Goal: Obtain resource: Download file/media

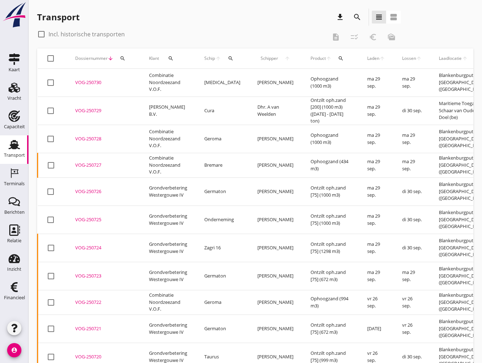
click at [356, 19] on icon "search" at bounding box center [357, 17] width 9 height 9
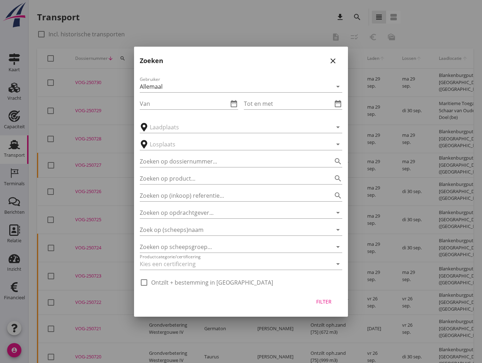
click at [183, 97] on div "Van date_range" at bounding box center [189, 102] width 98 height 16
click at [176, 111] on div "Van date_range" at bounding box center [189, 104] width 98 height 24
click at [174, 105] on input "Van" at bounding box center [184, 103] width 88 height 11
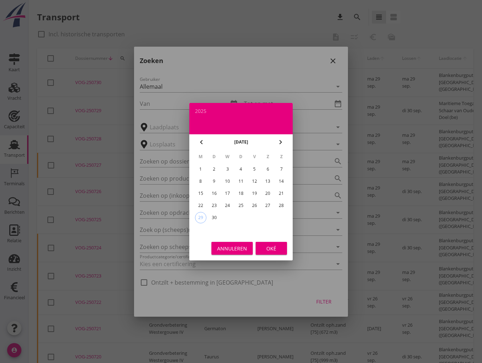
click at [202, 182] on div "8" at bounding box center [200, 181] width 11 height 11
type input "[DATE]"
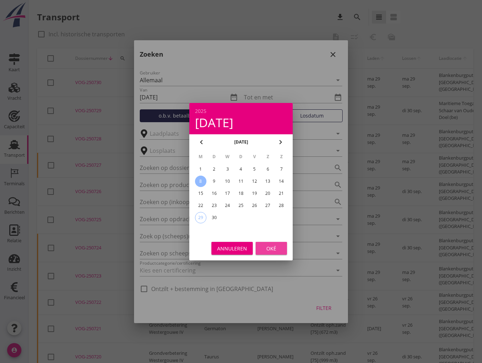
click at [275, 251] on div "Oké" at bounding box center [271, 248] width 20 height 7
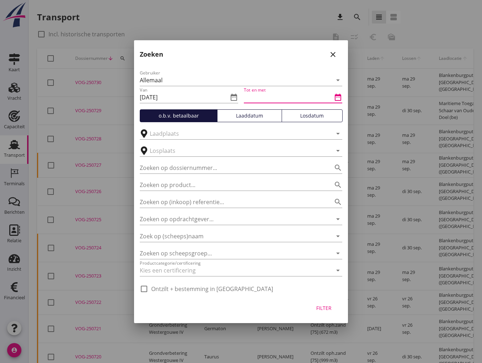
click at [268, 98] on input "Tot en met" at bounding box center [288, 97] width 88 height 11
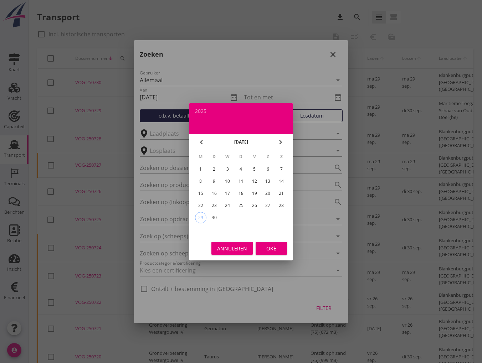
click at [266, 180] on div "13" at bounding box center [267, 181] width 11 height 11
type input "[DATE]"
click at [269, 251] on div "Oké" at bounding box center [271, 248] width 20 height 7
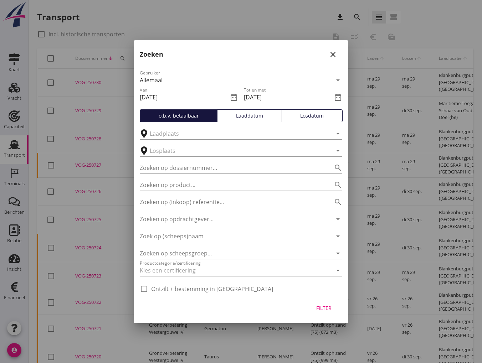
click at [310, 117] on div "Losdatum" at bounding box center [312, 115] width 55 height 7
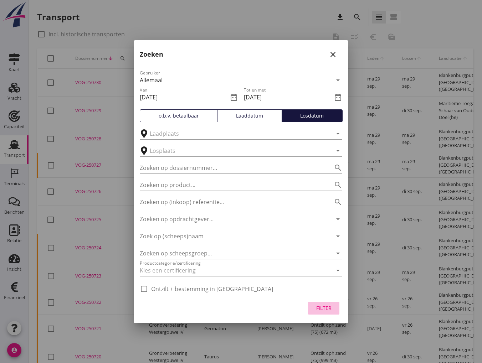
click at [323, 306] on div "Filter" at bounding box center [324, 307] width 20 height 7
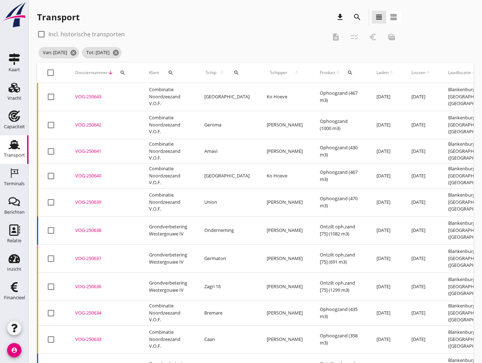
click at [49, 75] on div at bounding box center [51, 73] width 12 height 12
checkbox input "true"
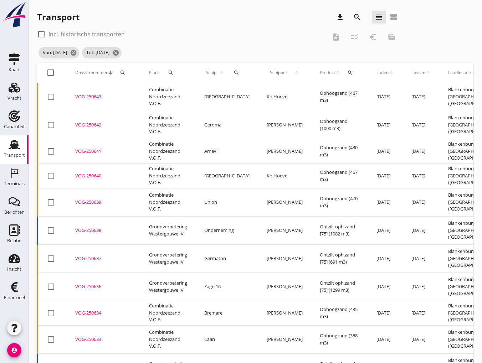
checkbox input "true"
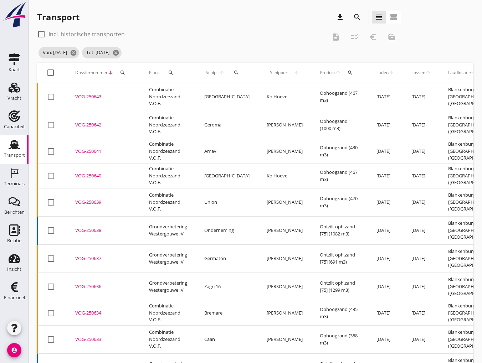
checkbox input "true"
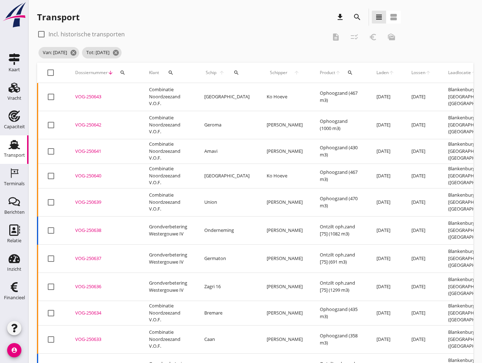
checkbox input "true"
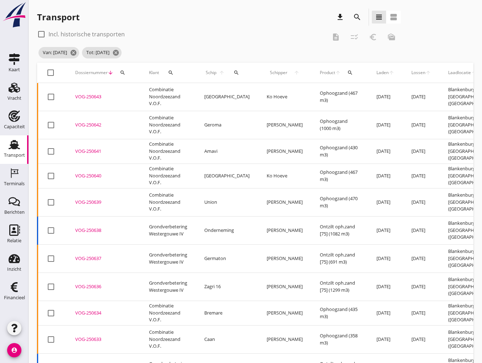
checkbox input "true"
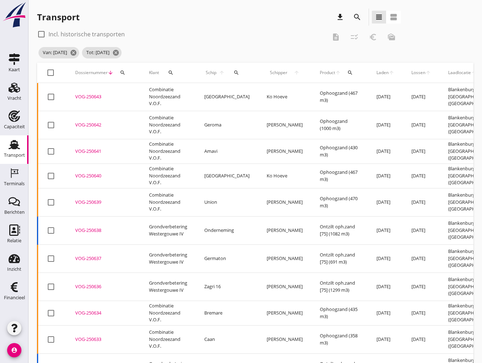
checkbox input "true"
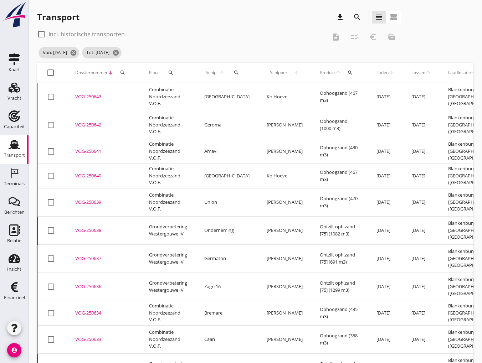
checkbox input "true"
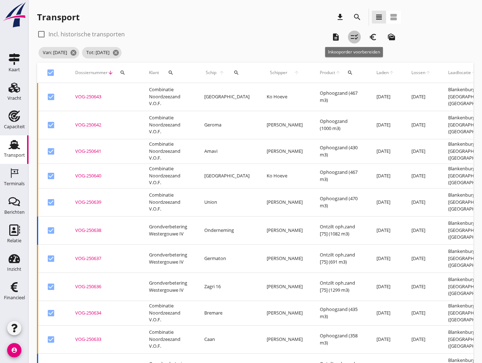
click at [350, 38] on icon "checklist_rtl" at bounding box center [354, 37] width 9 height 9
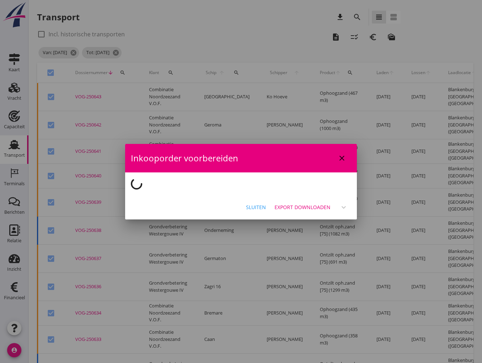
click at [341, 156] on icon "close" at bounding box center [342, 158] width 9 height 9
checkbox input "false"
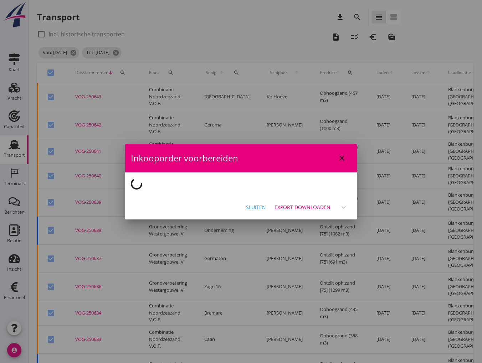
checkbox input "false"
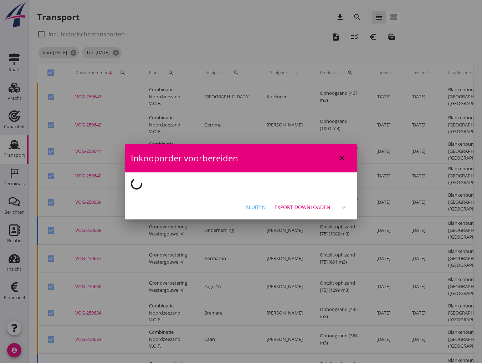
checkbox input "false"
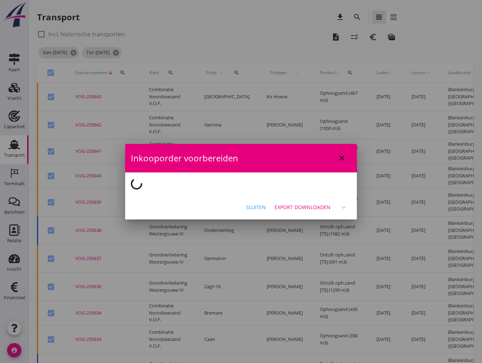
checkbox input "false"
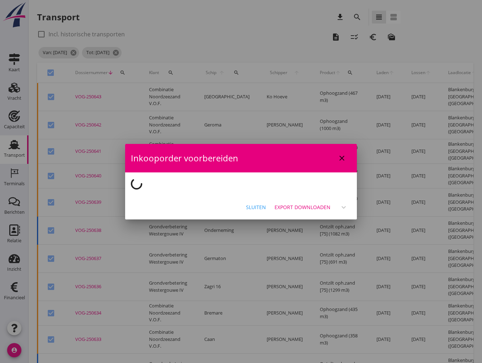
checkbox input "false"
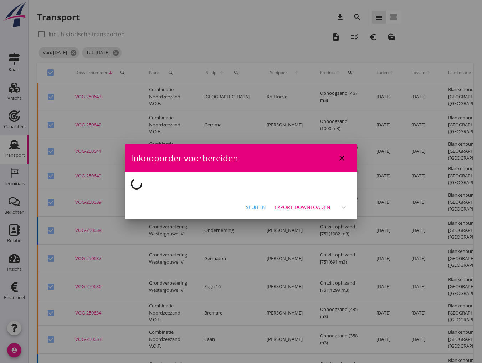
checkbox input "false"
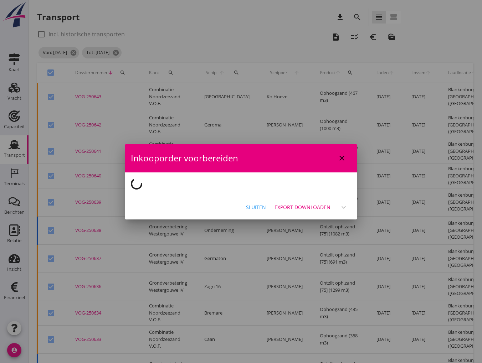
checkbox input "false"
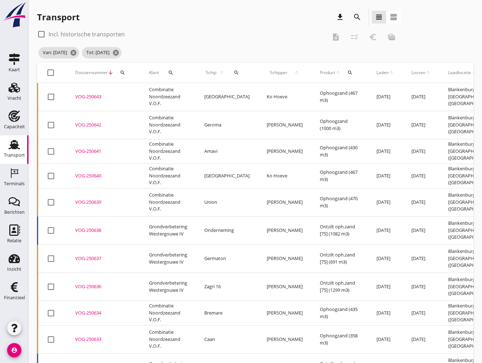
click at [411, 71] on span "Lossen" at bounding box center [418, 73] width 14 height 6
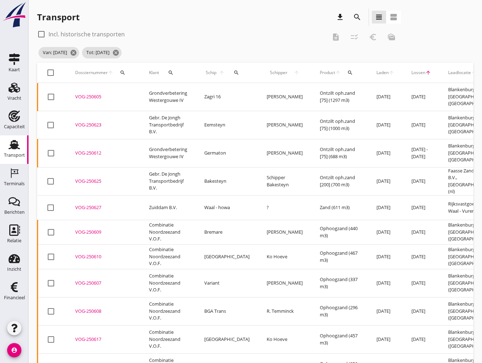
click at [50, 73] on div at bounding box center [51, 73] width 12 height 12
checkbox input "true"
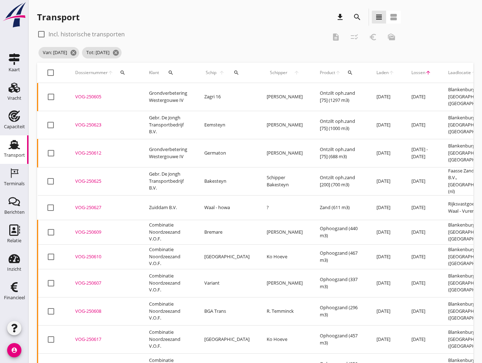
checkbox input "true"
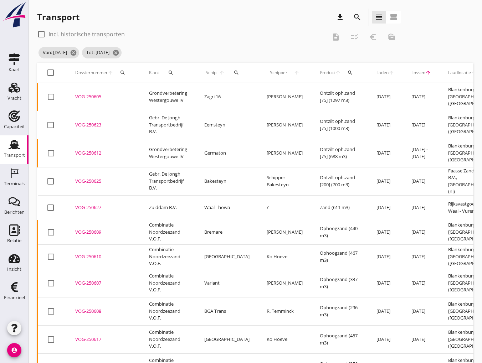
checkbox input "true"
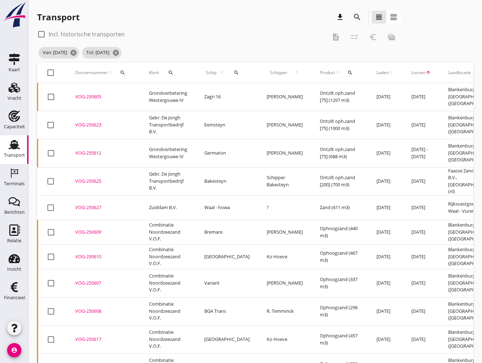
checkbox input "true"
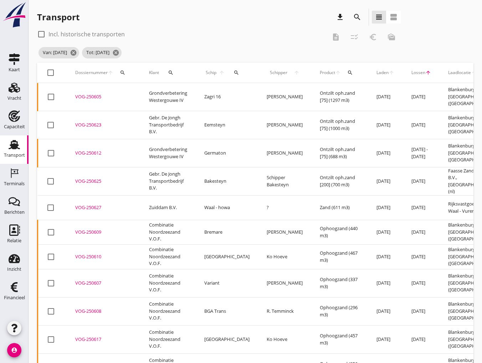
checkbox input "true"
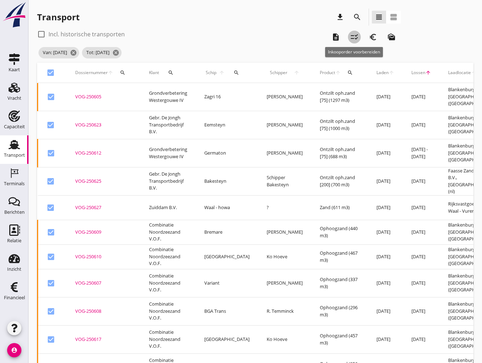
click at [355, 33] on icon "checklist_rtl" at bounding box center [354, 37] width 9 height 9
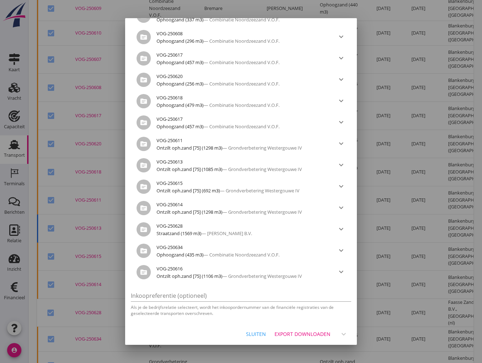
scroll to position [228, 0]
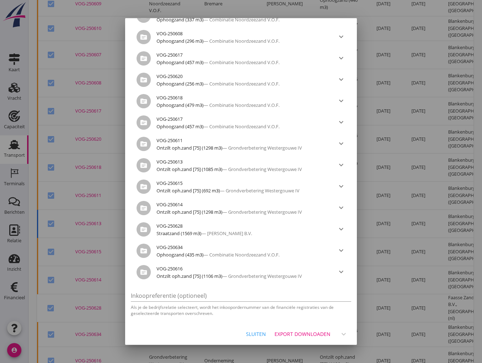
click at [246, 332] on div "Sluiten" at bounding box center [256, 333] width 20 height 7
checkbox input "false"
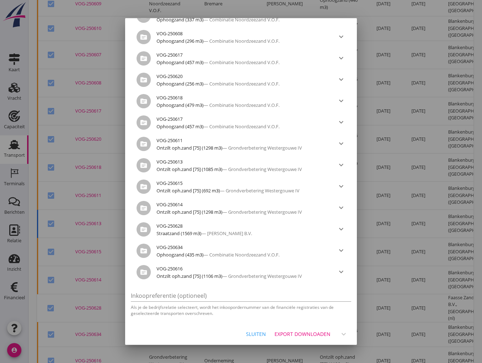
checkbox input "false"
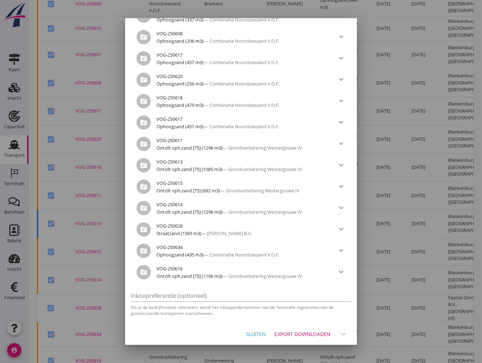
checkbox input "false"
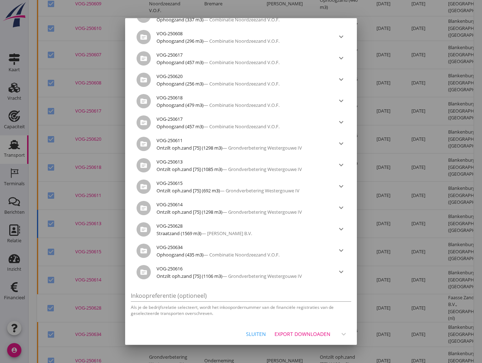
checkbox input "false"
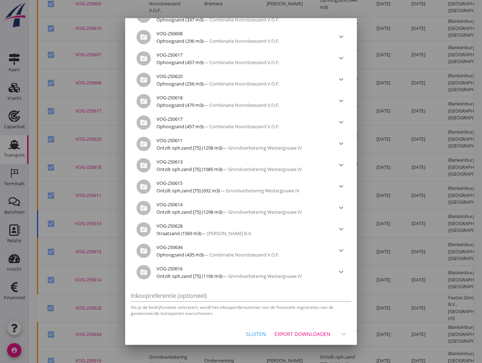
checkbox input "false"
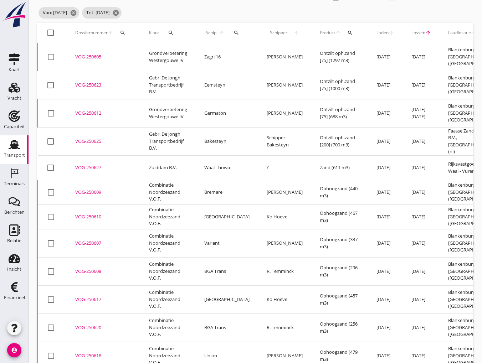
scroll to position [0, 0]
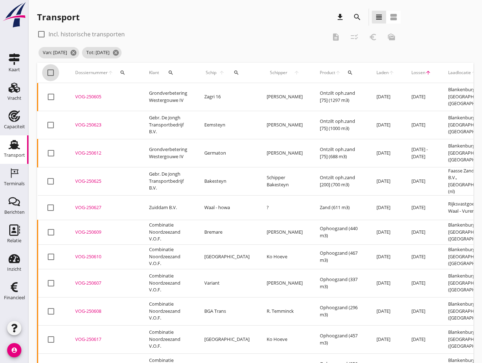
click at [53, 73] on div at bounding box center [51, 73] width 12 height 12
checkbox input "true"
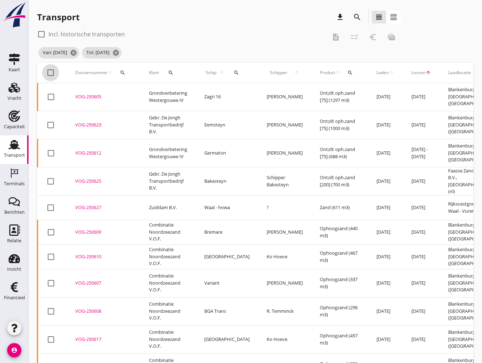
checkbox input "true"
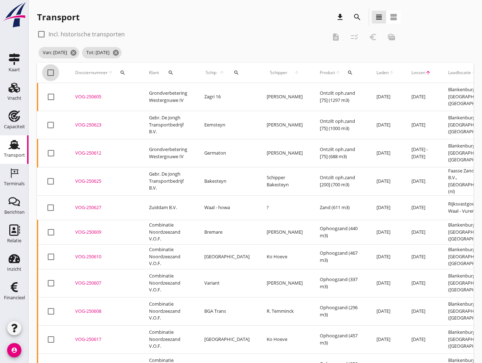
checkbox input "true"
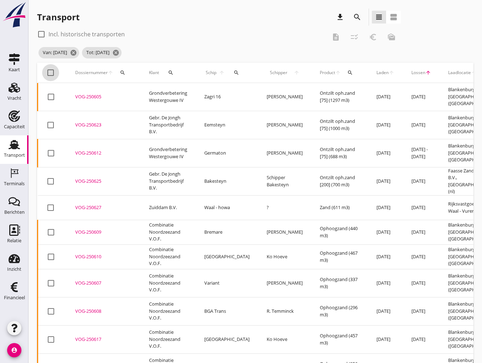
checkbox input "true"
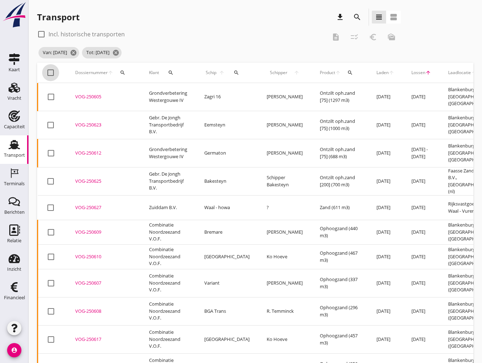
checkbox input "true"
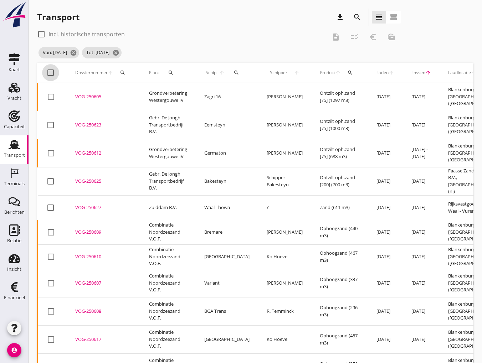
checkbox input "true"
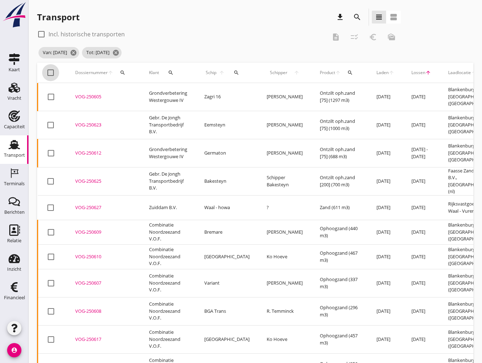
checkbox input "true"
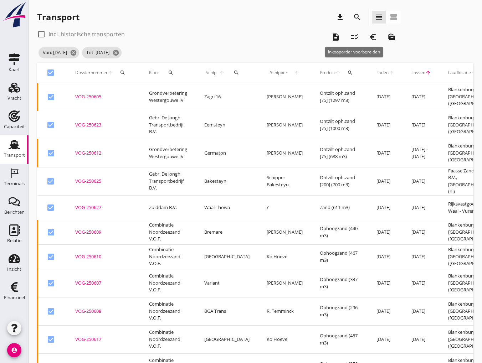
click at [353, 36] on icon "checklist_rtl" at bounding box center [354, 37] width 9 height 9
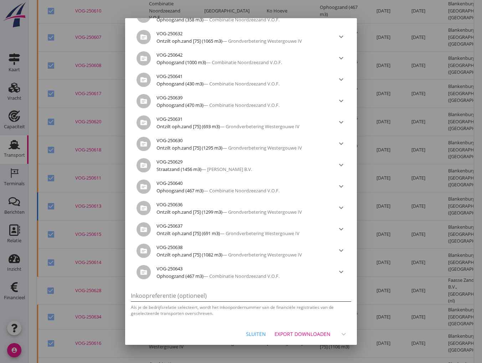
scroll to position [525, 0]
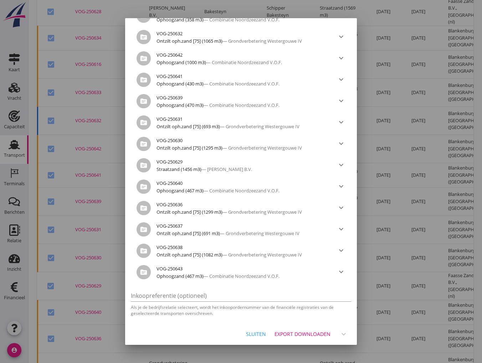
click at [288, 332] on div "Export downloaden" at bounding box center [302, 333] width 56 height 7
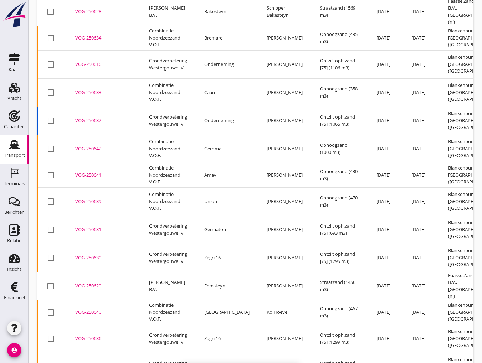
checkbox input "false"
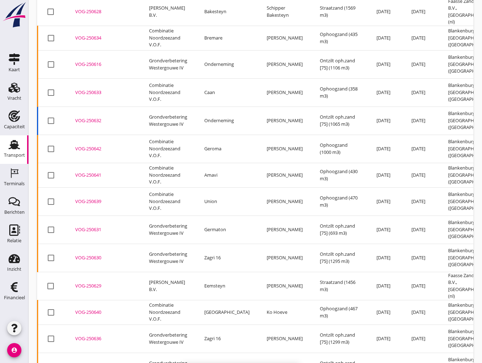
checkbox input "false"
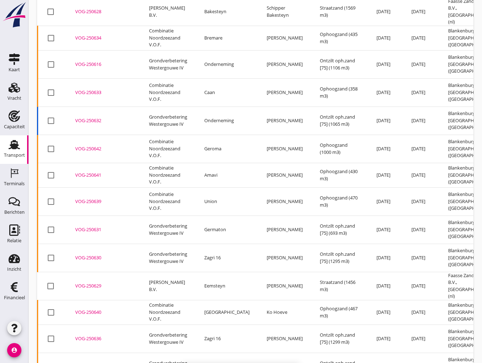
checkbox input "false"
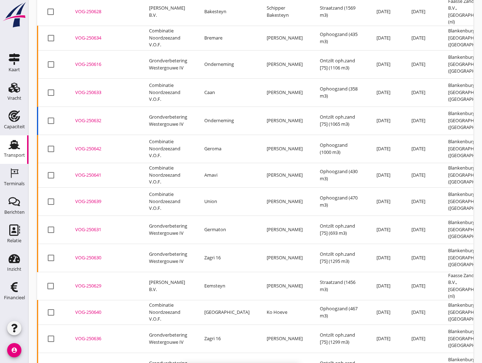
checkbox input "false"
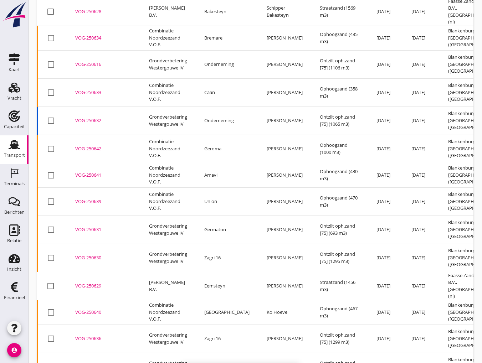
checkbox input "false"
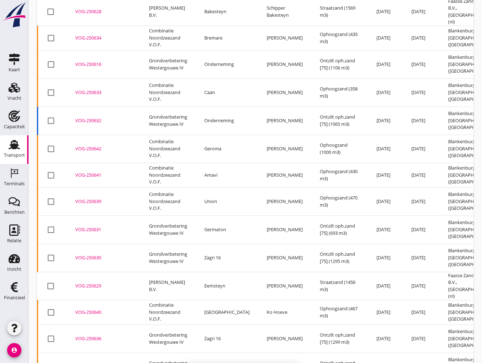
checkbox input "false"
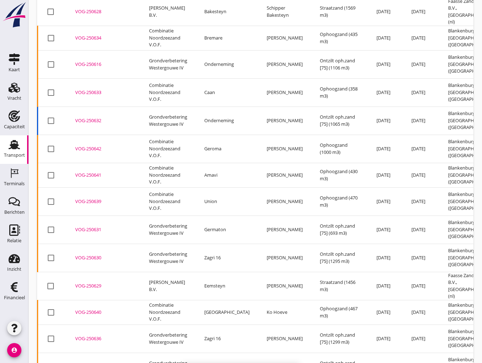
checkbox input "false"
